Goal: Information Seeking & Learning: Learn about a topic

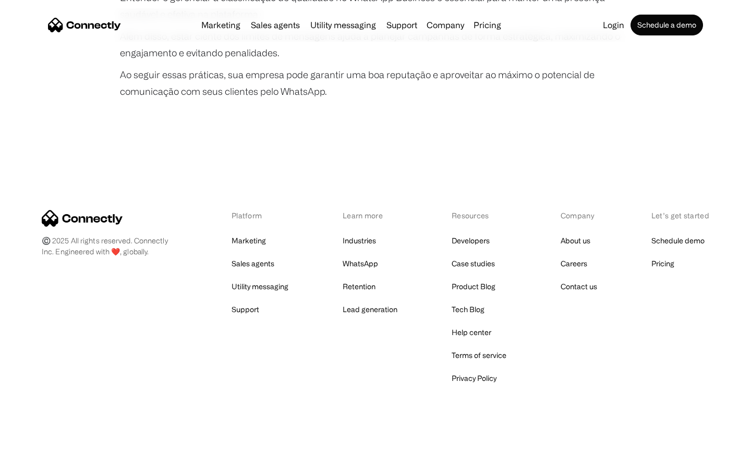
scroll to position [1953, 0]
